Goal: Task Accomplishment & Management: Use online tool/utility

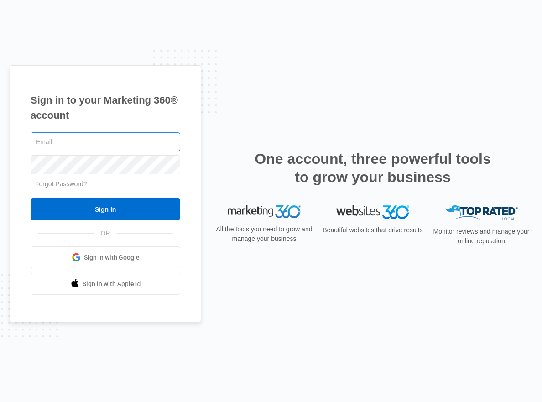
click at [92, 144] on input "text" at bounding box center [106, 141] width 150 height 19
type input "[PERSON_NAME][EMAIL_ADDRESS][DOMAIN_NAME]"
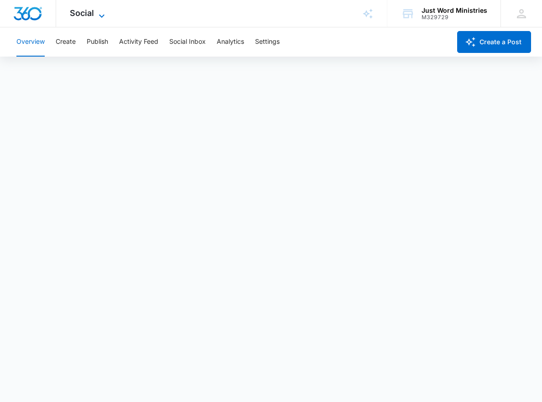
click at [85, 14] on span "Social" at bounding box center [82, 13] width 24 height 10
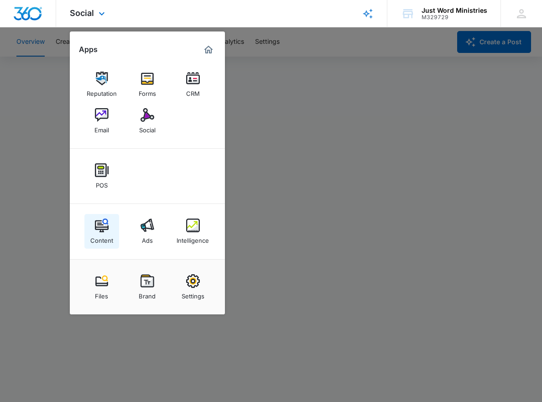
click at [100, 229] on img at bounding box center [102, 226] width 14 height 14
